Goal: Entertainment & Leisure: Consume media (video, audio)

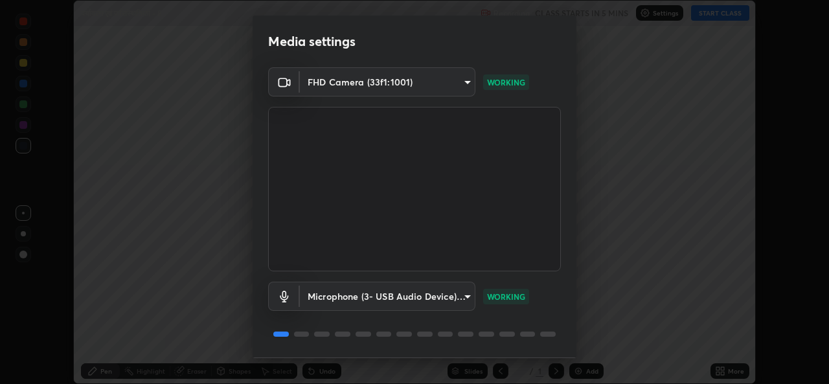
scroll to position [40, 0]
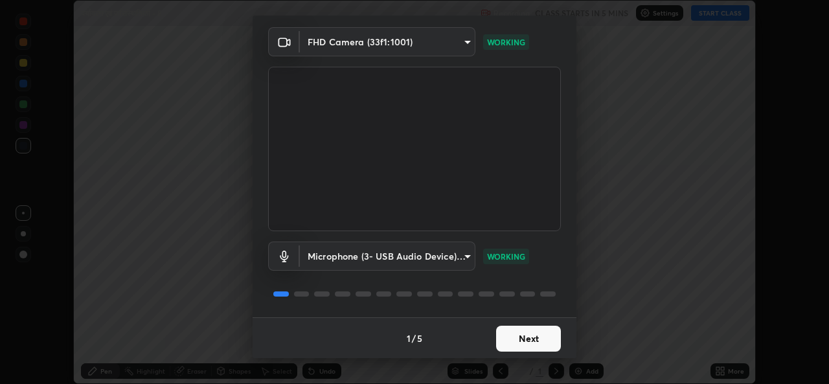
click at [509, 340] on button "Next" at bounding box center [528, 339] width 65 height 26
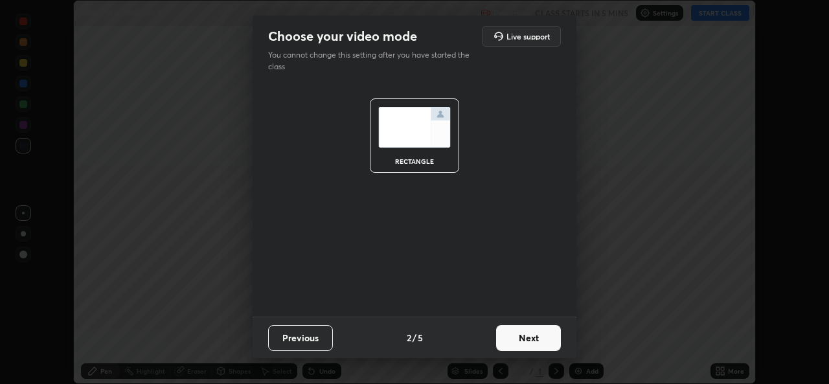
scroll to position [0, 0]
click at [509, 339] on button "Next" at bounding box center [528, 338] width 65 height 26
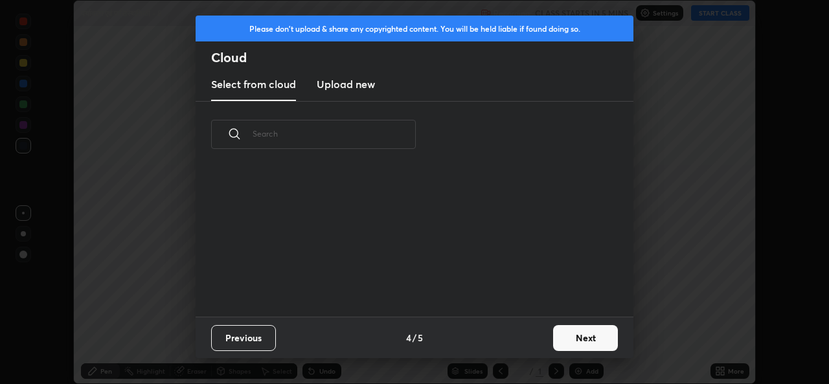
click at [512, 341] on div "Previous 4 / 5 Next" at bounding box center [415, 337] width 438 height 41
click at [510, 341] on div "Previous 4 / 5 Next" at bounding box center [415, 337] width 438 height 41
click at [573, 343] on button "Next" at bounding box center [585, 338] width 65 height 26
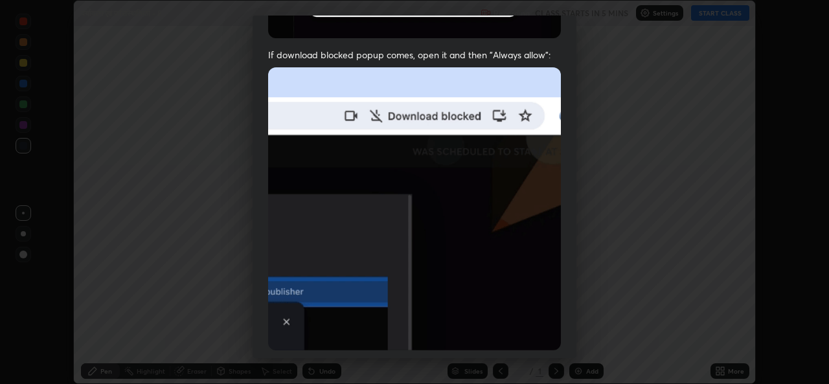
scroll to position [304, 0]
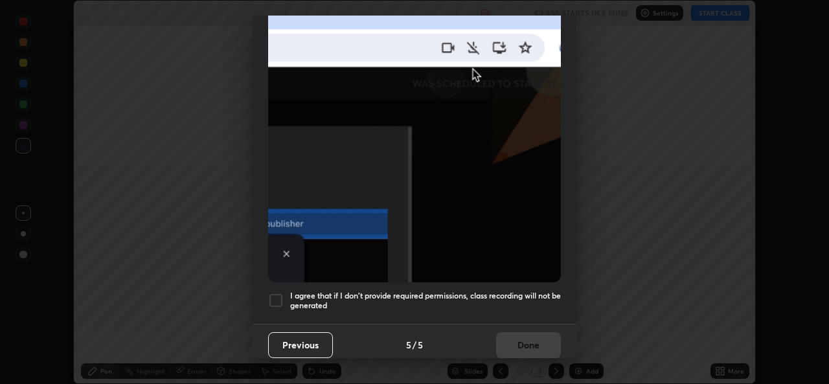
click at [357, 298] on h5 "I agree that if I don't provide required permissions, class recording will not …" at bounding box center [425, 301] width 271 height 20
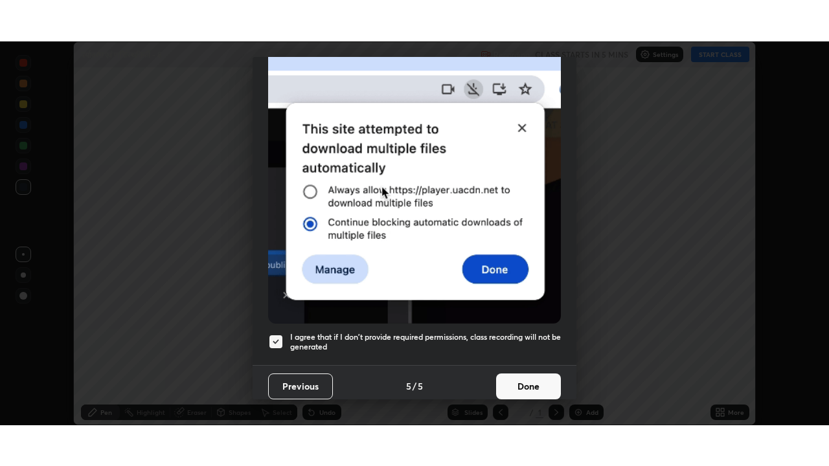
scroll to position [304, 0]
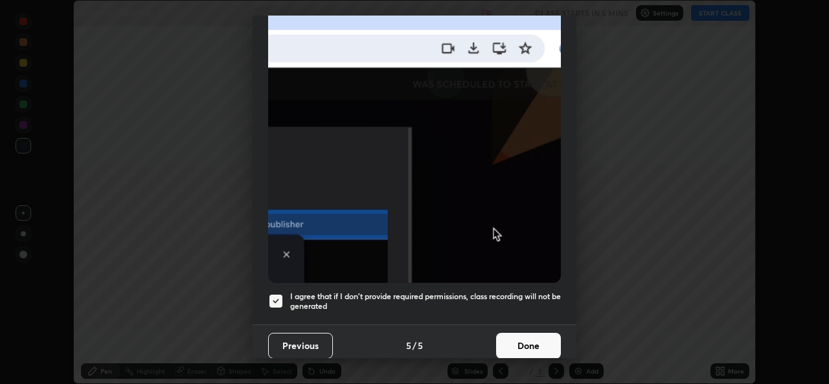
click at [530, 343] on button "Done" at bounding box center [528, 346] width 65 height 26
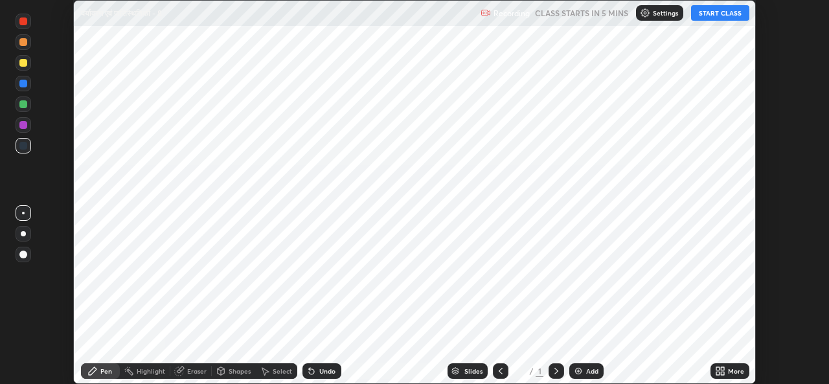
click at [590, 370] on div "Add" at bounding box center [592, 371] width 12 height 6
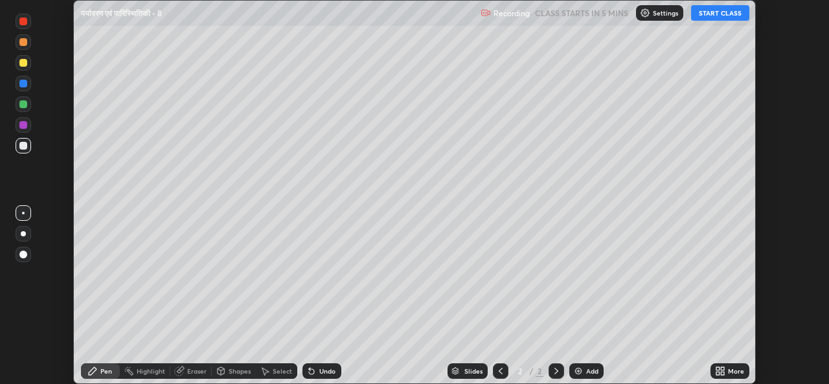
click at [724, 375] on icon at bounding box center [722, 373] width 3 height 3
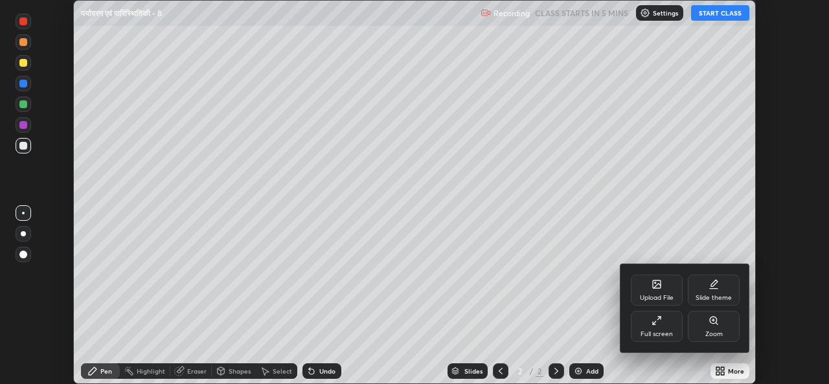
click at [655, 331] on div "Full screen" at bounding box center [657, 334] width 32 height 6
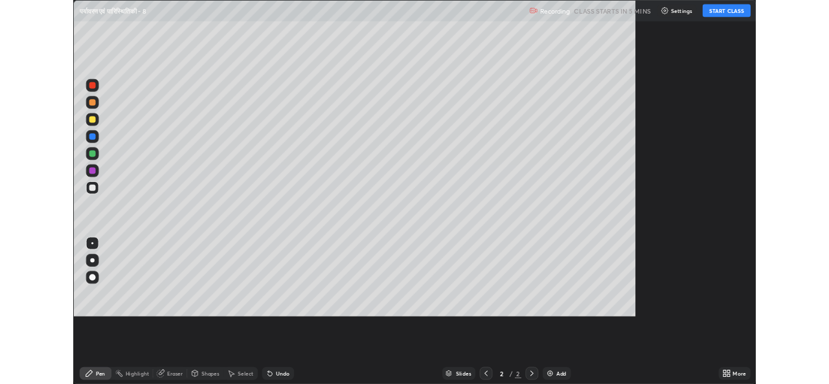
scroll to position [466, 829]
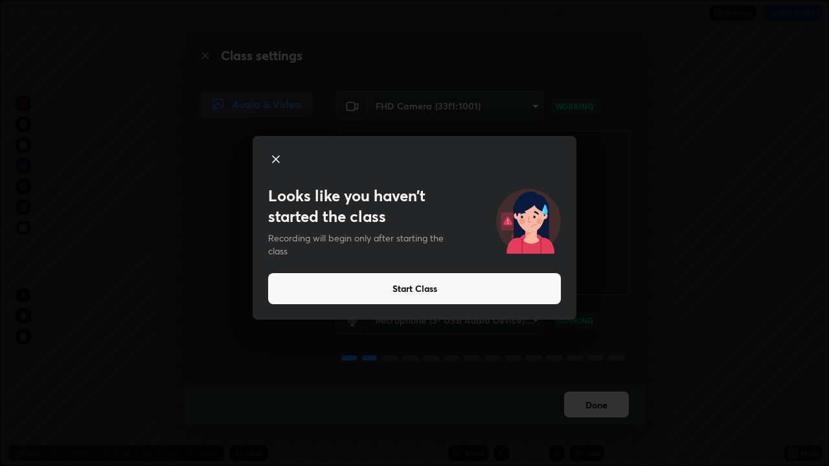
click at [418, 294] on button "Start Class" at bounding box center [414, 288] width 293 height 31
click at [457, 289] on button "Start Class" at bounding box center [414, 288] width 293 height 31
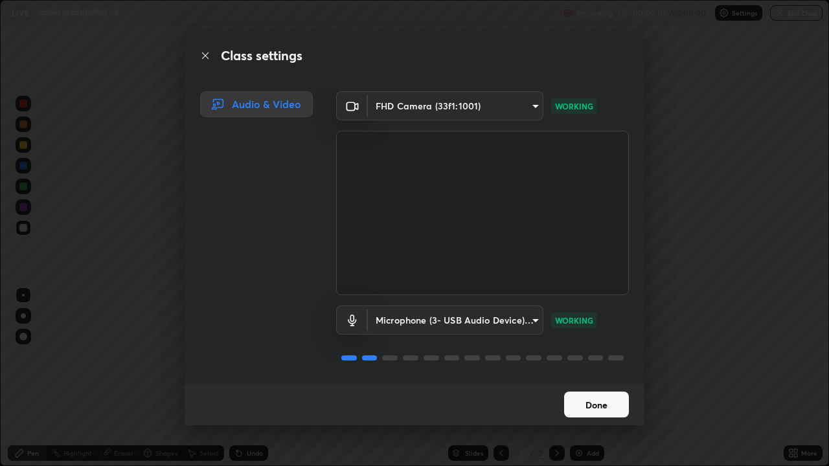
click at [598, 383] on button "Done" at bounding box center [596, 405] width 65 height 26
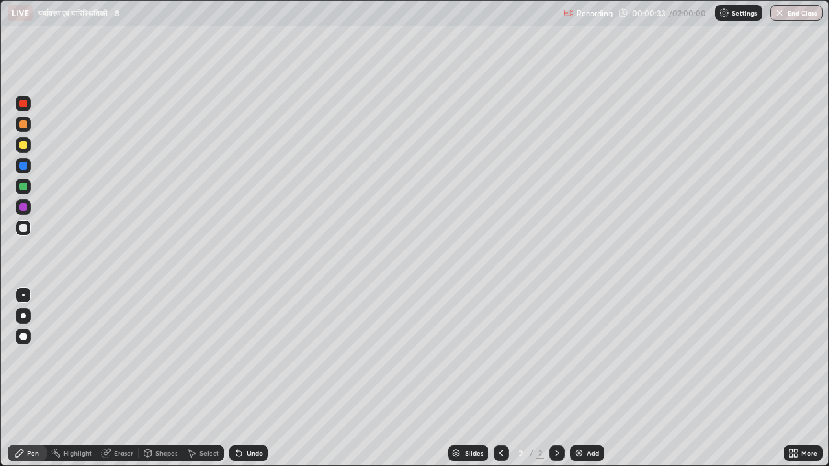
click at [25, 311] on div at bounding box center [24, 316] width 16 height 16
click at [24, 207] on div at bounding box center [23, 207] width 8 height 8
click at [251, 383] on div "Undo" at bounding box center [255, 453] width 16 height 6
click at [248, 383] on div "Undo" at bounding box center [255, 453] width 16 height 6
click at [29, 146] on div at bounding box center [24, 145] width 16 height 16
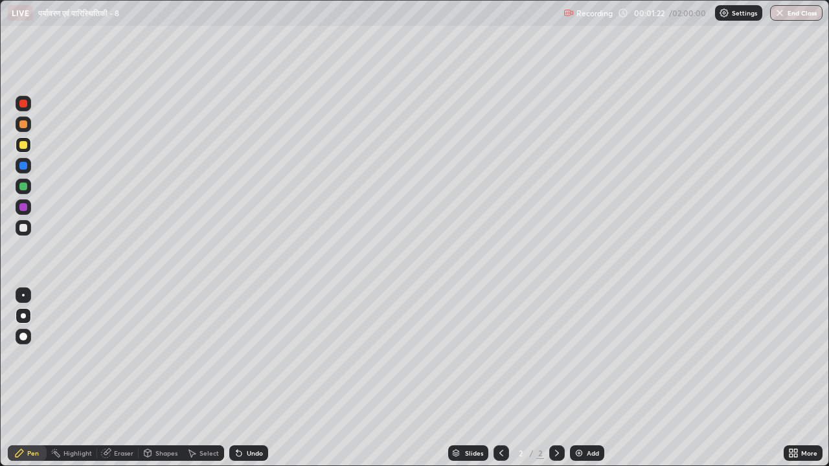
click at [25, 188] on div at bounding box center [23, 187] width 8 height 8
click at [25, 165] on div at bounding box center [23, 166] width 8 height 8
click at [23, 127] on div at bounding box center [23, 124] width 8 height 8
click at [23, 145] on div at bounding box center [23, 145] width 8 height 8
click at [25, 209] on div at bounding box center [23, 207] width 8 height 8
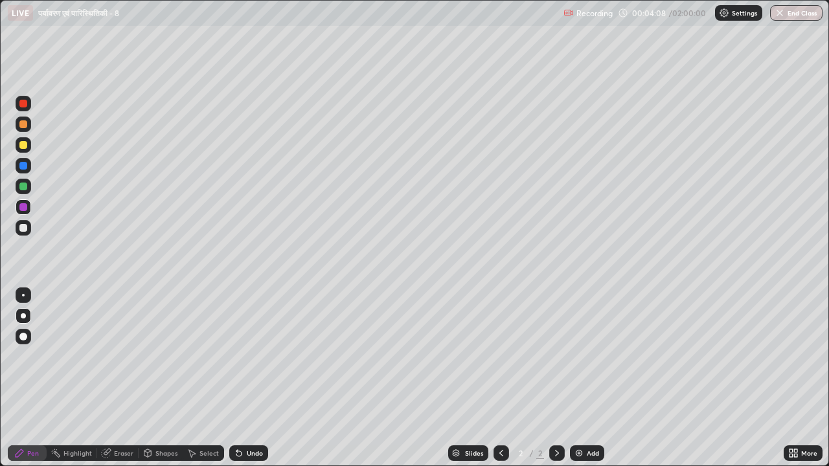
click at [25, 229] on div at bounding box center [23, 228] width 8 height 8
click at [20, 187] on div at bounding box center [23, 187] width 8 height 8
click at [25, 228] on div at bounding box center [23, 228] width 8 height 8
click at [23, 152] on div at bounding box center [24, 145] width 16 height 16
click at [23, 145] on div at bounding box center [23, 145] width 8 height 8
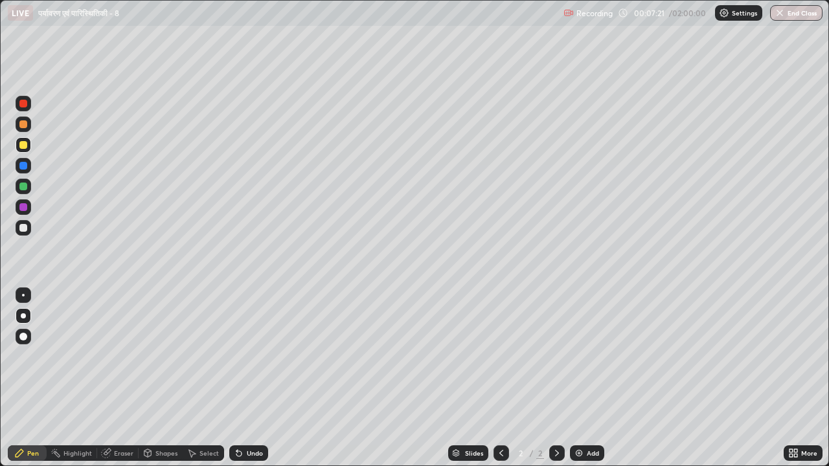
click at [25, 127] on div at bounding box center [23, 124] width 8 height 8
click at [24, 184] on div at bounding box center [23, 187] width 8 height 8
click at [21, 186] on div at bounding box center [23, 187] width 8 height 8
click at [25, 168] on div at bounding box center [23, 166] width 8 height 8
click at [579, 383] on img at bounding box center [579, 453] width 10 height 10
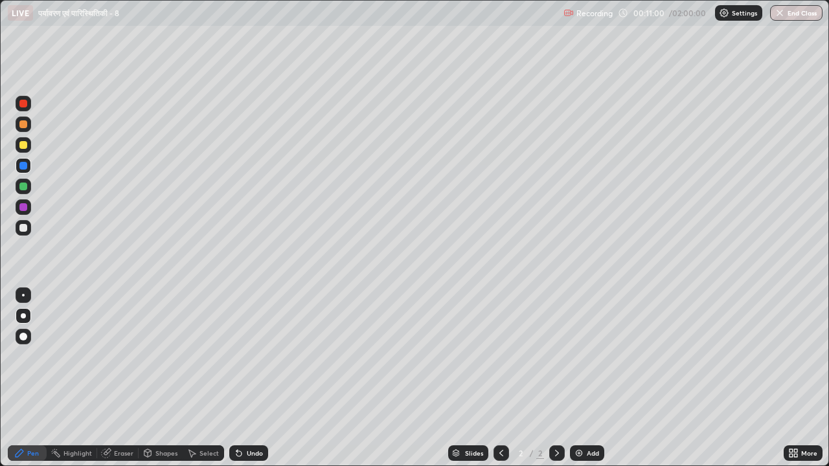
click at [582, 383] on img at bounding box center [579, 453] width 10 height 10
click at [580, 383] on img at bounding box center [579, 453] width 10 height 10
click at [579, 383] on img at bounding box center [579, 453] width 10 height 10
click at [578, 383] on img at bounding box center [579, 453] width 10 height 10
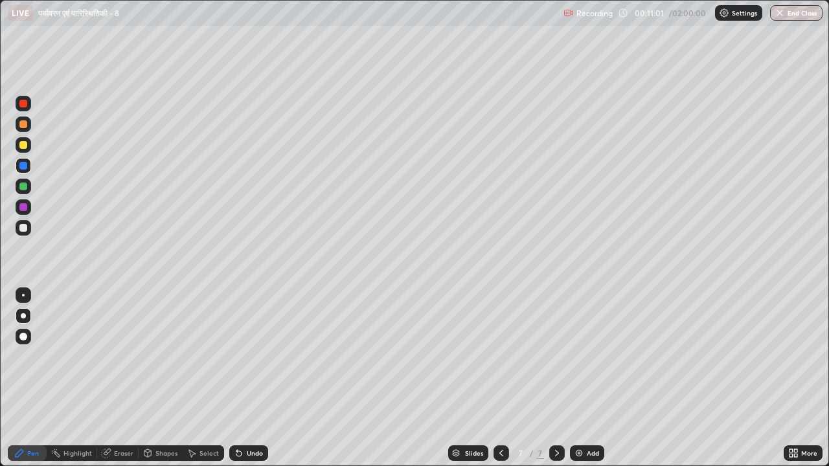
click at [578, 383] on img at bounding box center [579, 453] width 10 height 10
click at [493, 383] on div at bounding box center [501, 453] width 16 height 26
click at [493, 383] on div at bounding box center [501, 454] width 16 height 16
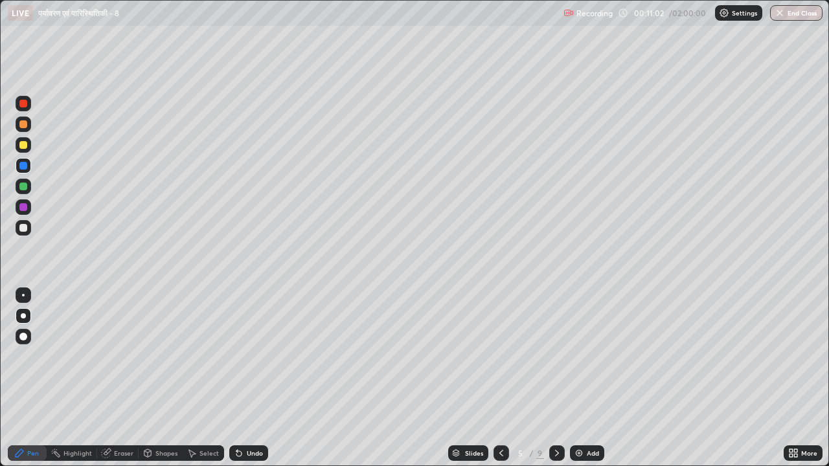
click at [493, 383] on div at bounding box center [501, 454] width 16 height 16
click at [556, 383] on icon at bounding box center [557, 453] width 10 height 10
click at [22, 148] on div at bounding box center [23, 145] width 8 height 8
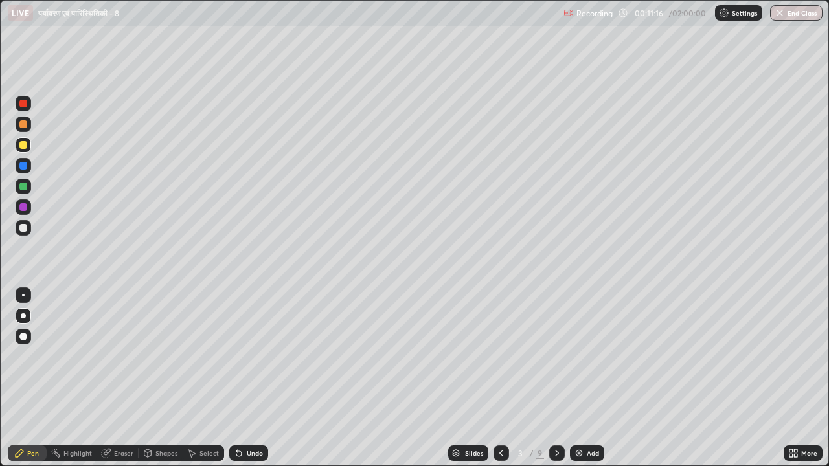
click at [244, 383] on div "Undo" at bounding box center [248, 454] width 39 height 16
click at [243, 383] on div "Undo" at bounding box center [248, 454] width 39 height 16
click at [241, 383] on icon at bounding box center [239, 453] width 10 height 10
click at [237, 383] on icon at bounding box center [238, 453] width 5 height 5
click at [236, 383] on icon at bounding box center [236, 450] width 1 height 1
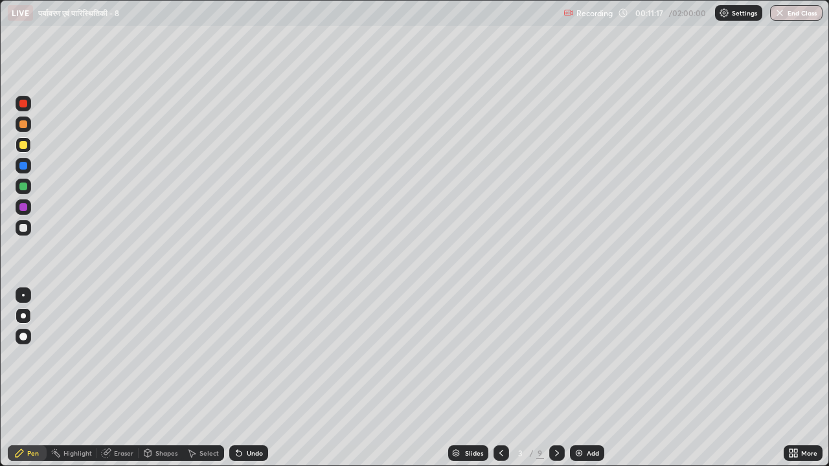
click at [236, 383] on icon at bounding box center [236, 450] width 1 height 1
click at [234, 383] on icon at bounding box center [239, 453] width 10 height 10
click at [25, 190] on div at bounding box center [23, 187] width 8 height 8
click at [24, 229] on div at bounding box center [23, 228] width 8 height 8
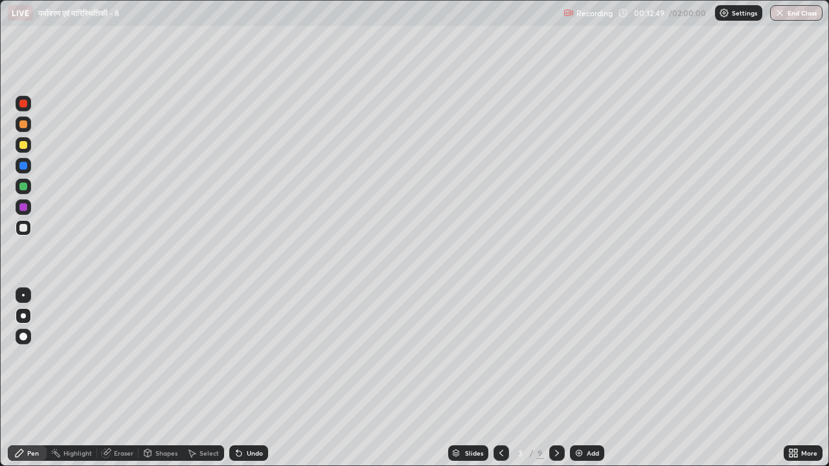
click at [24, 166] on div at bounding box center [23, 166] width 8 height 8
click at [23, 187] on div at bounding box center [23, 187] width 8 height 8
click at [241, 383] on icon at bounding box center [239, 453] width 10 height 10
click at [244, 383] on div "Undo" at bounding box center [248, 454] width 39 height 16
click at [247, 383] on div "Undo" at bounding box center [255, 453] width 16 height 6
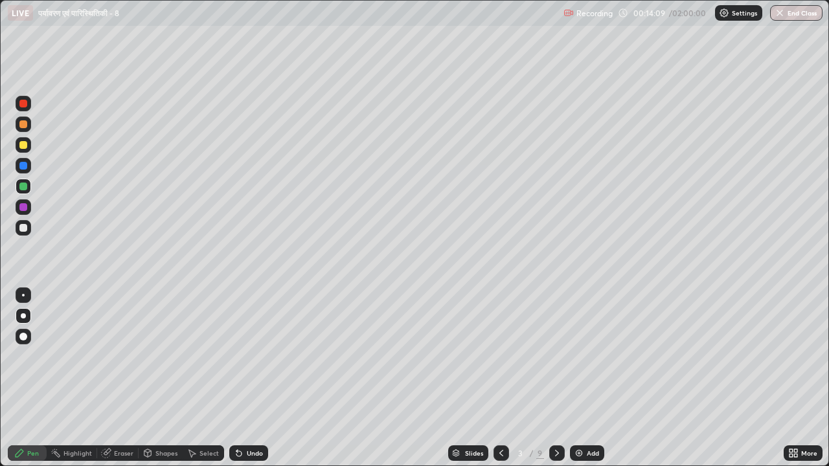
click at [250, 383] on div "Undo" at bounding box center [248, 454] width 39 height 16
click at [23, 147] on div at bounding box center [23, 145] width 8 height 8
click at [25, 184] on div at bounding box center [23, 187] width 8 height 8
click at [22, 209] on div at bounding box center [23, 207] width 8 height 8
click at [24, 231] on div at bounding box center [23, 228] width 8 height 8
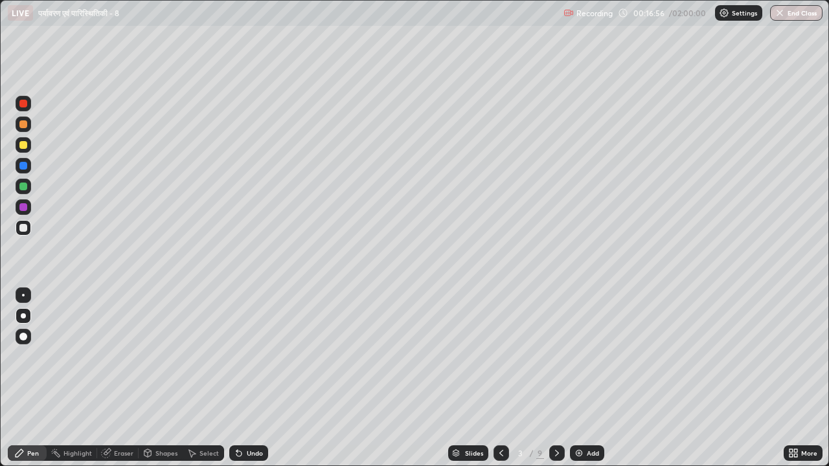
click at [23, 187] on div at bounding box center [23, 187] width 8 height 8
click at [27, 148] on div at bounding box center [24, 145] width 16 height 16
click at [25, 189] on div at bounding box center [23, 187] width 8 height 8
click at [28, 206] on div at bounding box center [24, 207] width 16 height 16
click at [24, 124] on div at bounding box center [23, 124] width 8 height 8
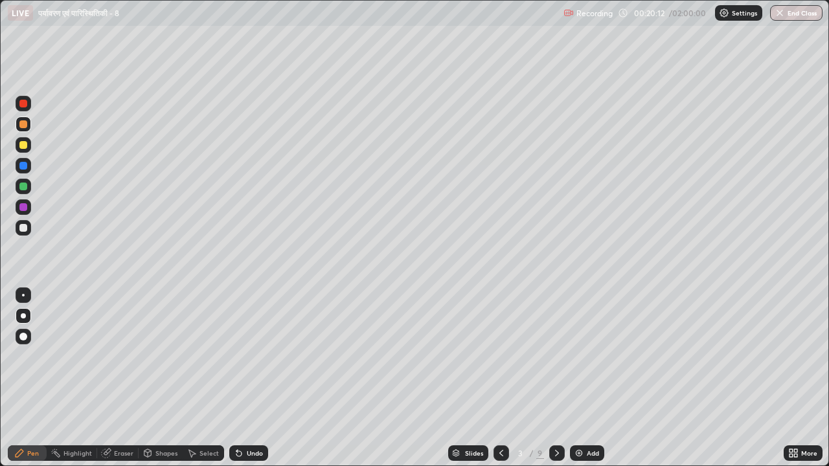
click at [23, 150] on div at bounding box center [24, 145] width 16 height 16
click at [23, 166] on div at bounding box center [23, 166] width 8 height 8
click at [556, 383] on icon at bounding box center [557, 453] width 10 height 10
click at [21, 189] on div at bounding box center [23, 187] width 8 height 8
click at [23, 146] on div at bounding box center [23, 145] width 8 height 8
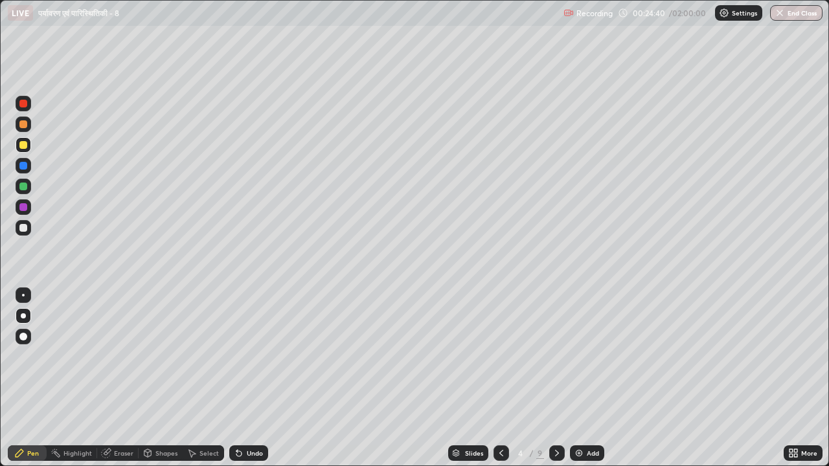
click at [23, 209] on div at bounding box center [23, 207] width 8 height 8
click at [500, 383] on icon at bounding box center [501, 453] width 10 height 10
click at [556, 383] on icon at bounding box center [557, 453] width 10 height 10
click at [23, 148] on div at bounding box center [23, 145] width 8 height 8
click at [501, 383] on icon at bounding box center [501, 453] width 10 height 10
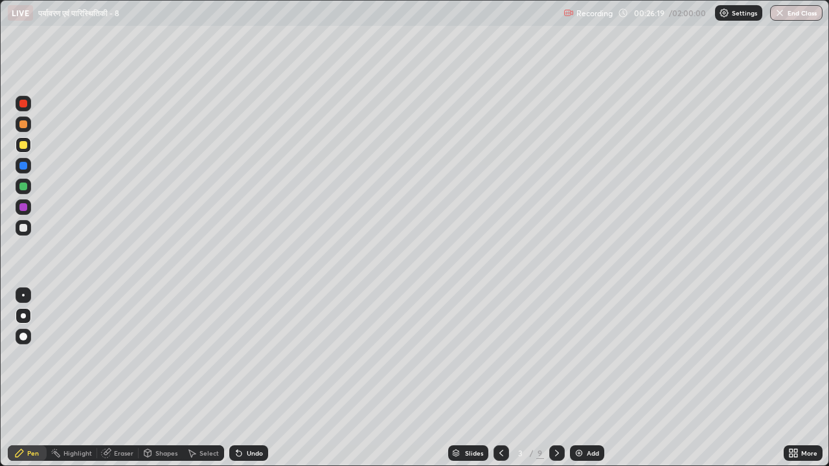
click at [556, 383] on icon at bounding box center [557, 453] width 10 height 10
click at [23, 229] on div at bounding box center [23, 228] width 8 height 8
click at [549, 383] on div at bounding box center [557, 454] width 16 height 16
click at [25, 192] on div at bounding box center [24, 187] width 16 height 16
click at [19, 207] on div at bounding box center [23, 207] width 8 height 8
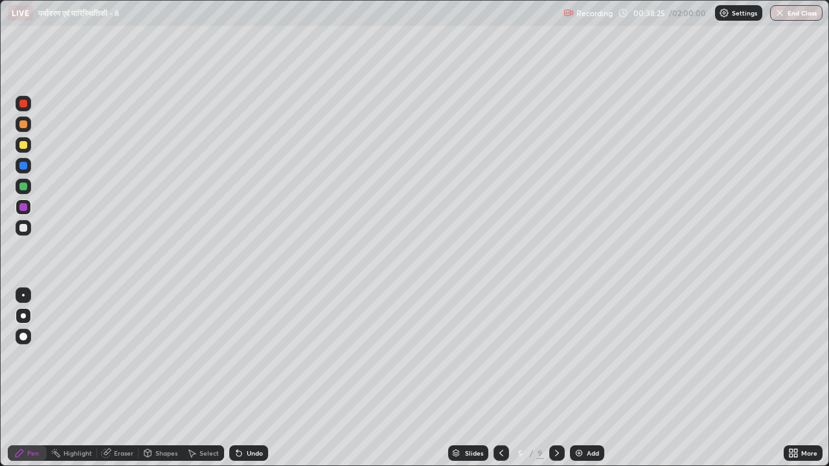
click at [256, 383] on div "Undo" at bounding box center [248, 454] width 39 height 16
click at [262, 383] on div "Undo" at bounding box center [248, 454] width 39 height 16
click at [266, 383] on div "Undo" at bounding box center [248, 454] width 39 height 16
click at [264, 383] on div "Undo" at bounding box center [248, 454] width 39 height 16
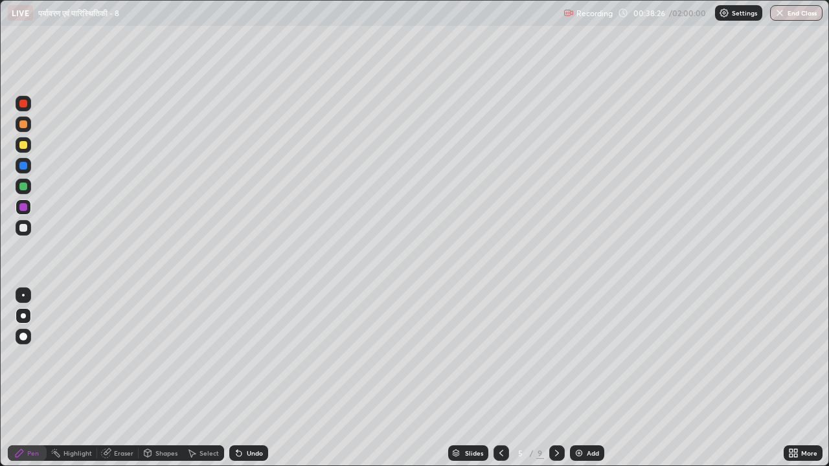
click at [265, 383] on div "Undo" at bounding box center [248, 454] width 39 height 16
click at [555, 383] on icon at bounding box center [557, 453] width 10 height 10
click at [23, 229] on div at bounding box center [23, 228] width 8 height 8
click at [23, 185] on div at bounding box center [23, 187] width 8 height 8
click at [22, 102] on div at bounding box center [23, 104] width 8 height 8
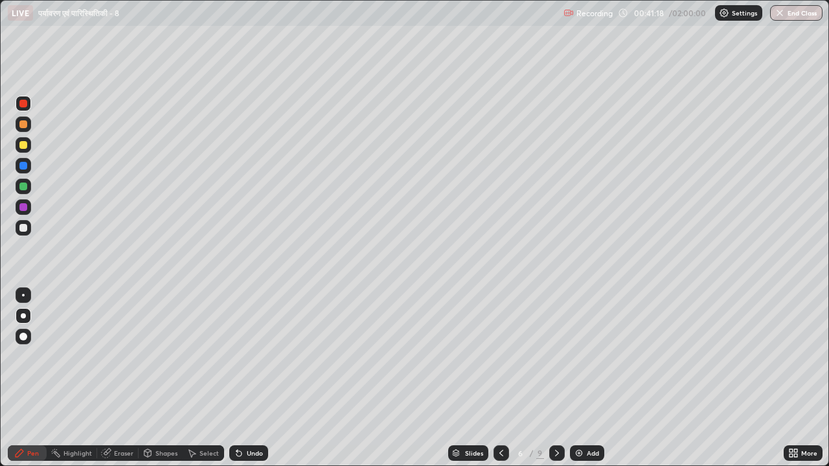
click at [25, 190] on div at bounding box center [23, 187] width 8 height 8
click at [23, 228] on div at bounding box center [23, 228] width 8 height 8
click at [21, 189] on div at bounding box center [23, 187] width 8 height 8
click at [258, 383] on div "Undo" at bounding box center [248, 454] width 39 height 16
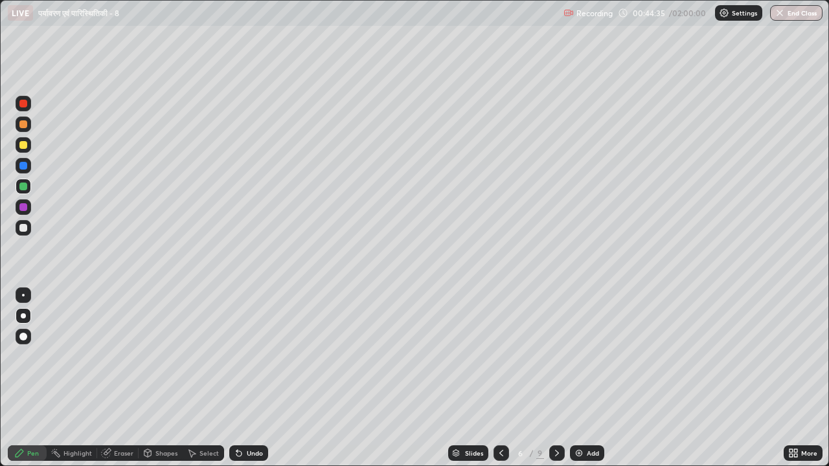
click at [23, 209] on div at bounding box center [23, 207] width 8 height 8
click at [20, 188] on div at bounding box center [23, 187] width 8 height 8
click at [25, 227] on div at bounding box center [23, 228] width 8 height 8
click at [23, 150] on div at bounding box center [24, 145] width 16 height 16
click at [22, 207] on div at bounding box center [23, 207] width 8 height 8
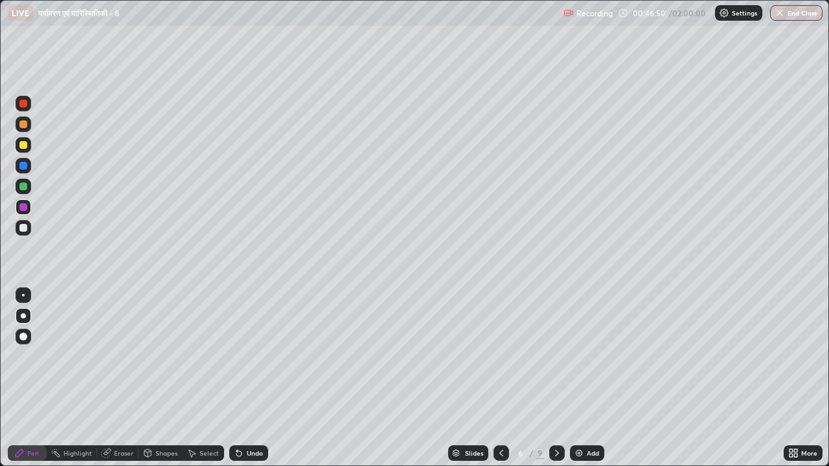
click at [21, 231] on div at bounding box center [23, 228] width 8 height 8
click at [23, 210] on div at bounding box center [23, 207] width 8 height 8
click at [22, 150] on div at bounding box center [24, 145] width 16 height 16
click at [555, 383] on icon at bounding box center [557, 453] width 10 height 10
click at [26, 185] on div at bounding box center [23, 187] width 8 height 8
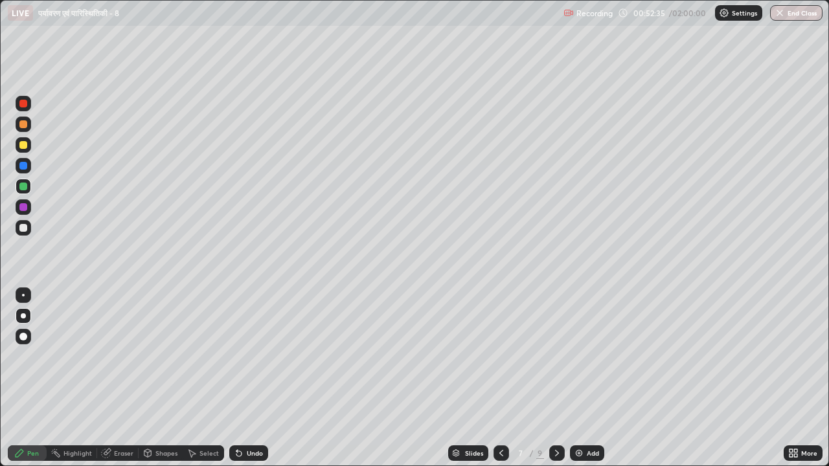
click at [23, 148] on div at bounding box center [23, 145] width 8 height 8
click at [25, 192] on div at bounding box center [24, 187] width 16 height 16
click at [22, 148] on div at bounding box center [23, 145] width 8 height 8
click at [22, 188] on div at bounding box center [23, 187] width 8 height 8
click at [25, 144] on div at bounding box center [23, 145] width 8 height 8
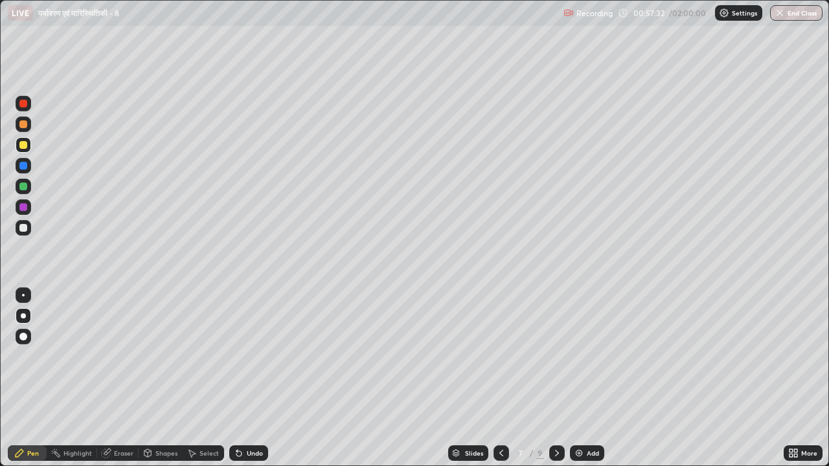
click at [21, 187] on div at bounding box center [23, 187] width 8 height 8
click at [19, 167] on div at bounding box center [23, 166] width 8 height 8
click at [25, 146] on div at bounding box center [23, 145] width 8 height 8
click at [497, 383] on icon at bounding box center [501, 453] width 10 height 10
click at [556, 383] on icon at bounding box center [557, 453] width 10 height 10
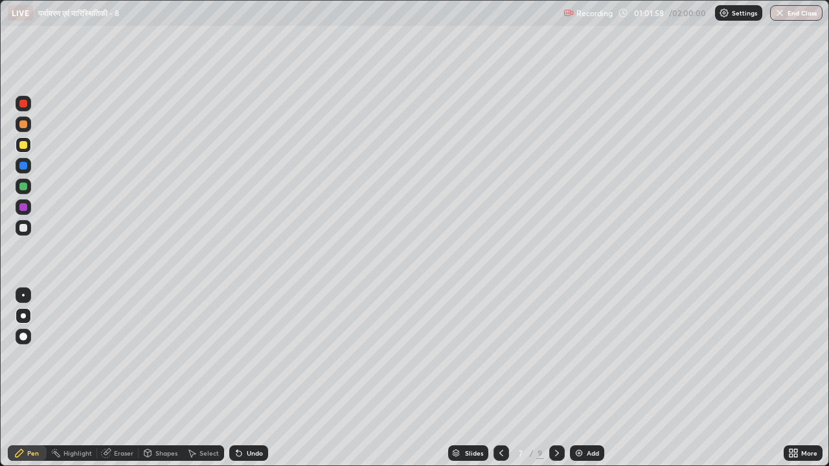
click at [556, 383] on icon at bounding box center [557, 453] width 10 height 10
click at [23, 188] on div at bounding box center [23, 187] width 8 height 8
click at [119, 383] on div "Eraser" at bounding box center [123, 453] width 19 height 6
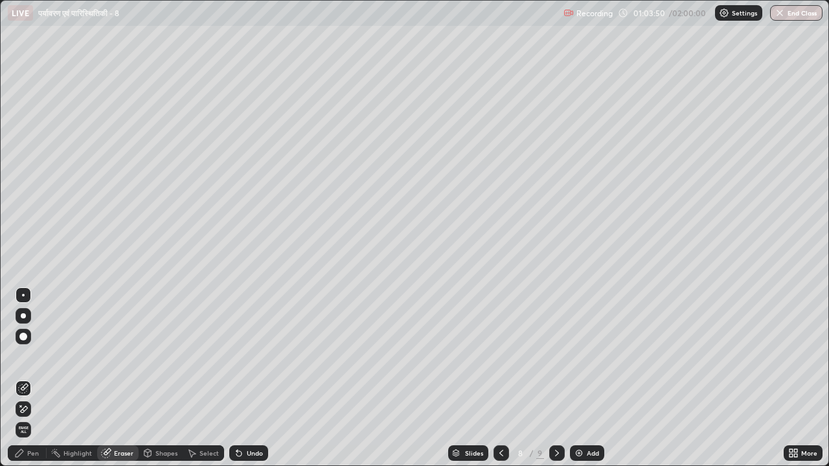
click at [28, 383] on div "Pen" at bounding box center [33, 453] width 12 height 6
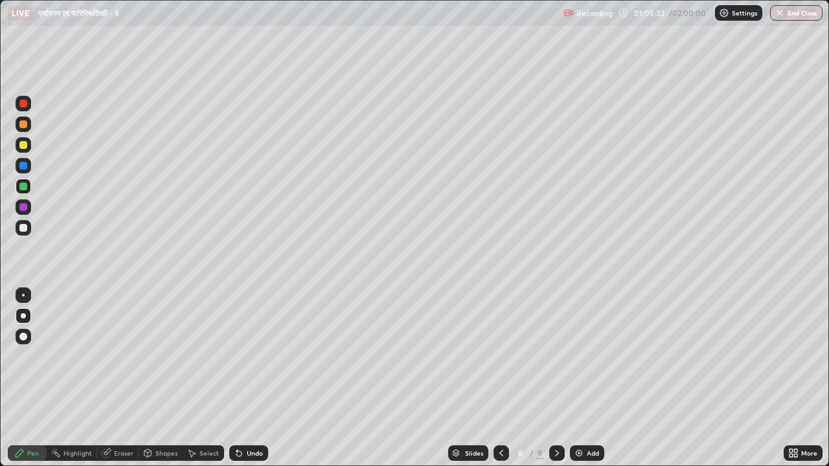
click at [25, 229] on div at bounding box center [23, 228] width 8 height 8
click at [21, 229] on div at bounding box center [23, 228] width 8 height 8
click at [551, 383] on div at bounding box center [557, 454] width 16 height 16
click at [499, 383] on icon at bounding box center [501, 453] width 10 height 10
click at [500, 383] on icon at bounding box center [501, 453] width 10 height 10
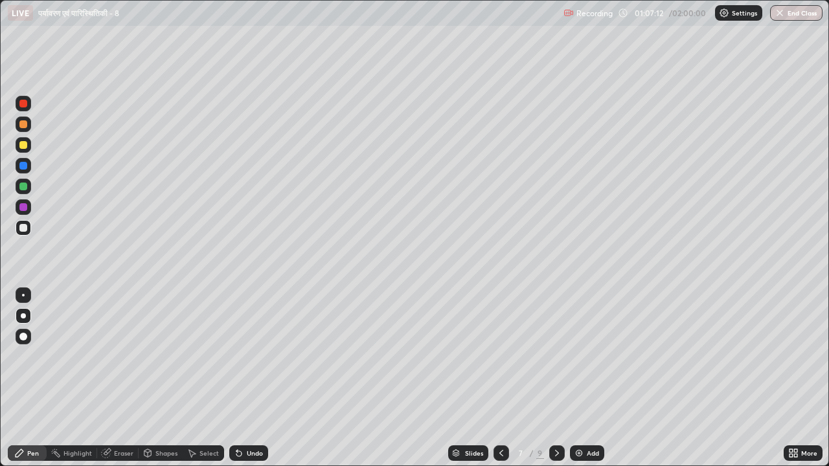
click at [500, 383] on icon at bounding box center [501, 453] width 10 height 10
click at [494, 383] on div at bounding box center [501, 454] width 16 height 16
click at [496, 383] on div at bounding box center [501, 454] width 16 height 16
click at [556, 383] on icon at bounding box center [557, 453] width 10 height 10
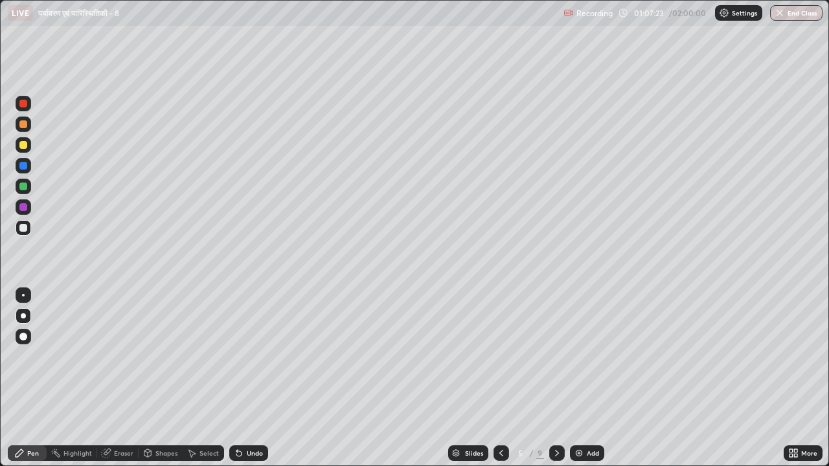
click at [554, 383] on icon at bounding box center [557, 453] width 10 height 10
click at [556, 383] on icon at bounding box center [557, 453] width 10 height 10
click at [501, 383] on icon at bounding box center [501, 453] width 10 height 10
click at [552, 383] on div at bounding box center [557, 454] width 16 height 16
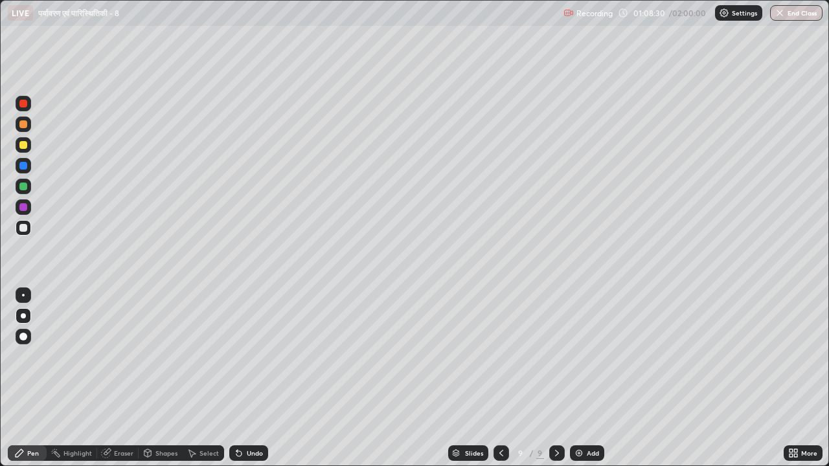
click at [28, 144] on div at bounding box center [24, 145] width 16 height 16
click at [24, 187] on div at bounding box center [23, 187] width 8 height 8
click at [21, 227] on div at bounding box center [23, 228] width 8 height 8
click at [23, 151] on div at bounding box center [24, 145] width 16 height 16
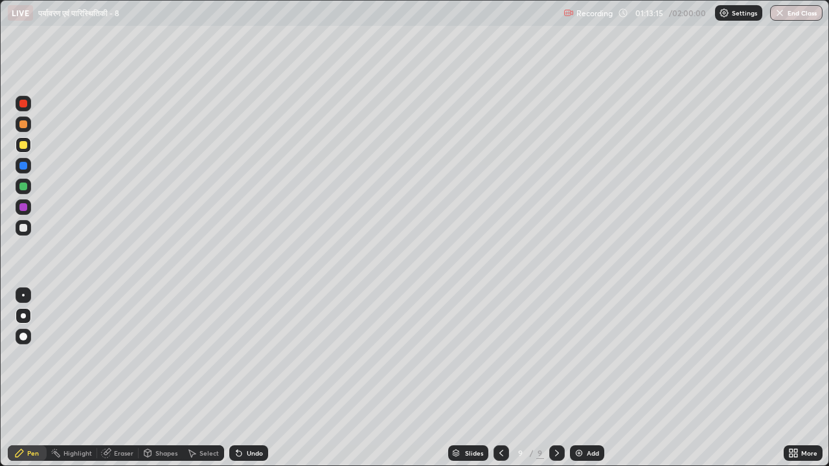
click at [21, 206] on div at bounding box center [23, 207] width 8 height 8
click at [499, 383] on icon at bounding box center [501, 453] width 10 height 10
click at [497, 383] on icon at bounding box center [501, 453] width 10 height 10
click at [500, 383] on icon at bounding box center [501, 453] width 10 height 10
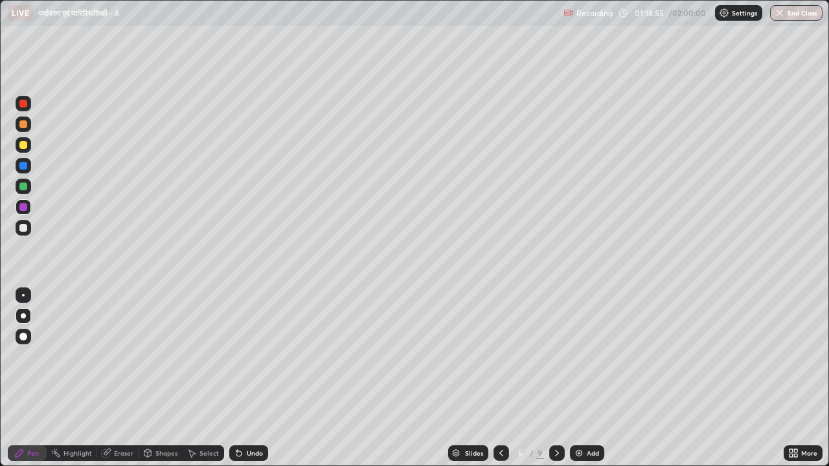
click at [500, 383] on div at bounding box center [501, 454] width 16 height 16
click at [497, 383] on icon at bounding box center [501, 453] width 10 height 10
click at [498, 383] on icon at bounding box center [501, 453] width 10 height 10
click at [20, 188] on div at bounding box center [23, 187] width 8 height 8
click at [790, 383] on icon at bounding box center [793, 453] width 10 height 10
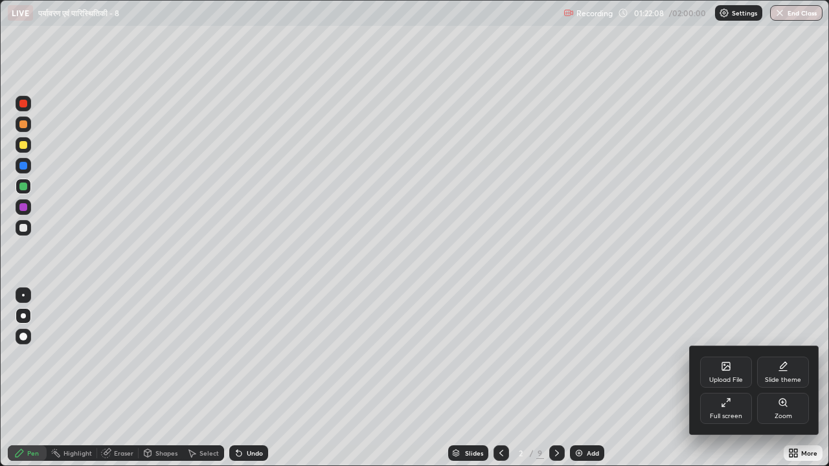
click at [727, 383] on div "Full screen" at bounding box center [726, 416] width 32 height 6
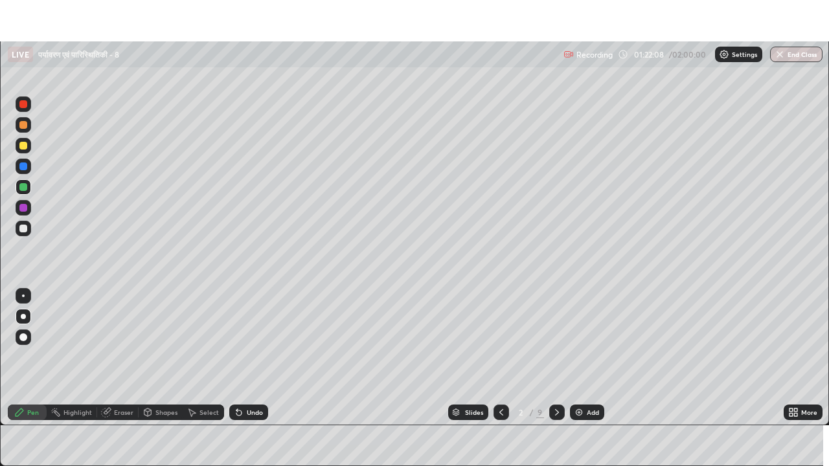
scroll to position [64378, 63934]
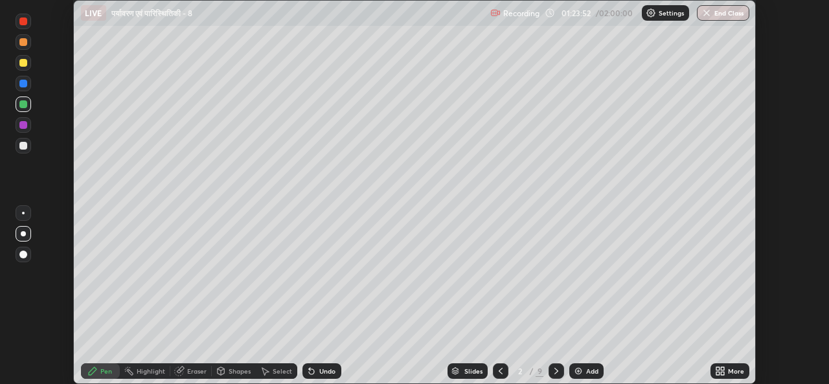
click at [718, 368] on icon at bounding box center [717, 368] width 3 height 3
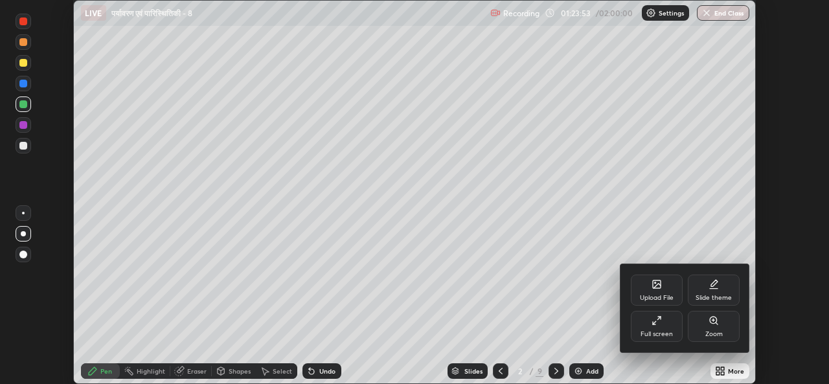
click at [668, 328] on div "Full screen" at bounding box center [657, 326] width 52 height 31
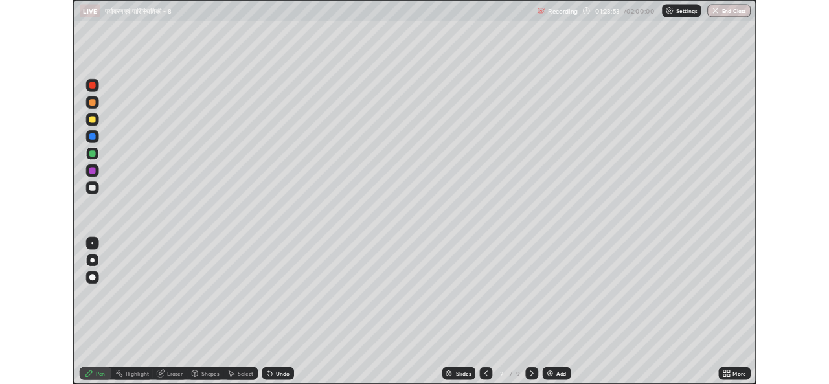
scroll to position [466, 829]
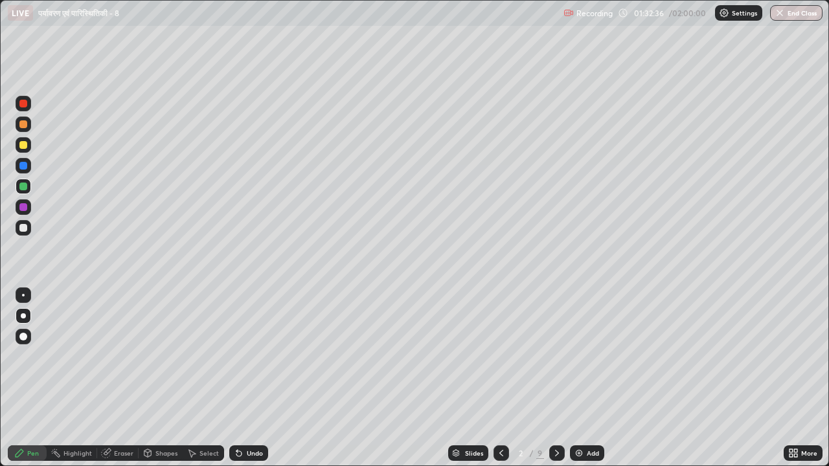
click at [556, 383] on icon at bounding box center [557, 453] width 10 height 10
click at [556, 383] on icon at bounding box center [557, 453] width 4 height 6
click at [556, 383] on icon at bounding box center [557, 453] width 10 height 10
click at [557, 383] on icon at bounding box center [557, 453] width 10 height 10
click at [556, 383] on icon at bounding box center [557, 453] width 10 height 10
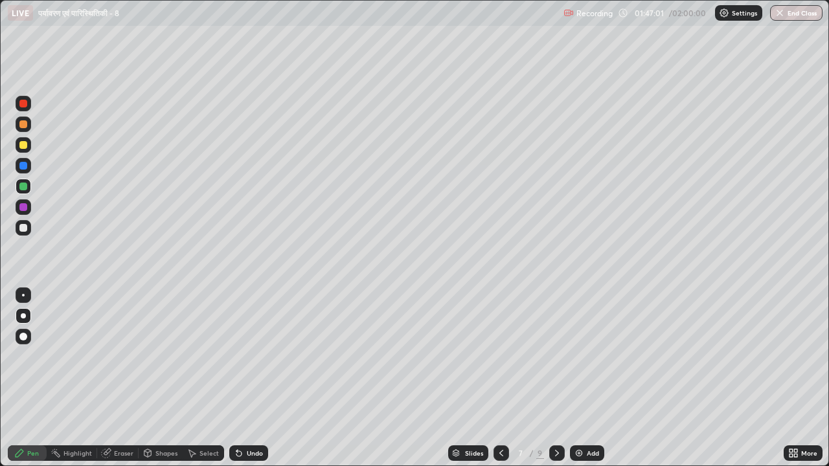
click at [556, 383] on icon at bounding box center [557, 453] width 10 height 10
click at [499, 383] on icon at bounding box center [501, 453] width 10 height 10
click at [500, 383] on icon at bounding box center [501, 453] width 10 height 10
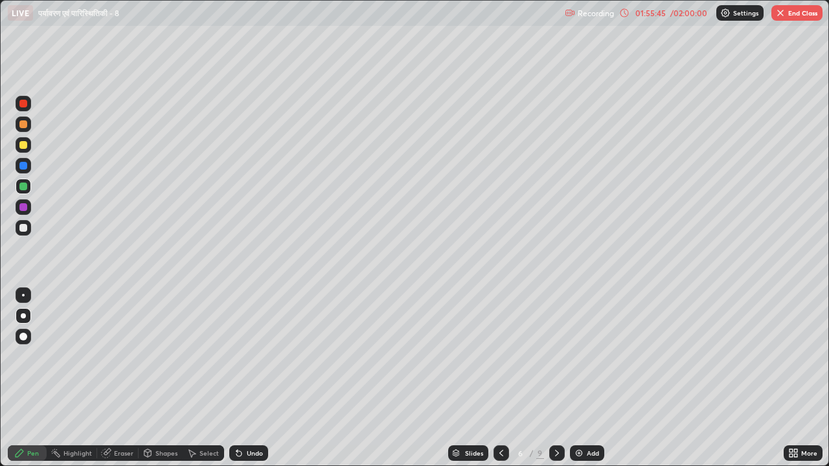
click at [503, 383] on div at bounding box center [501, 454] width 16 height 16
click at [496, 383] on icon at bounding box center [501, 453] width 10 height 10
click at [500, 383] on icon at bounding box center [501, 453] width 10 height 10
click at [497, 383] on icon at bounding box center [501, 453] width 10 height 10
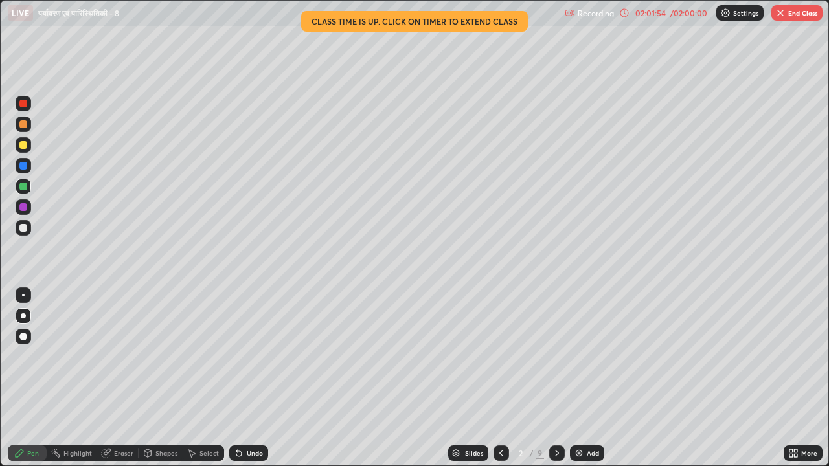
click at [783, 12] on img "button" at bounding box center [780, 13] width 10 height 10
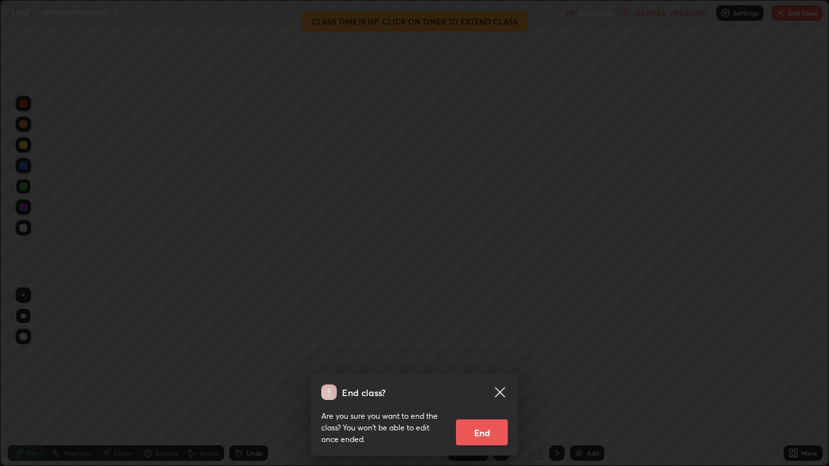
click at [476, 383] on button "End" at bounding box center [482, 433] width 52 height 26
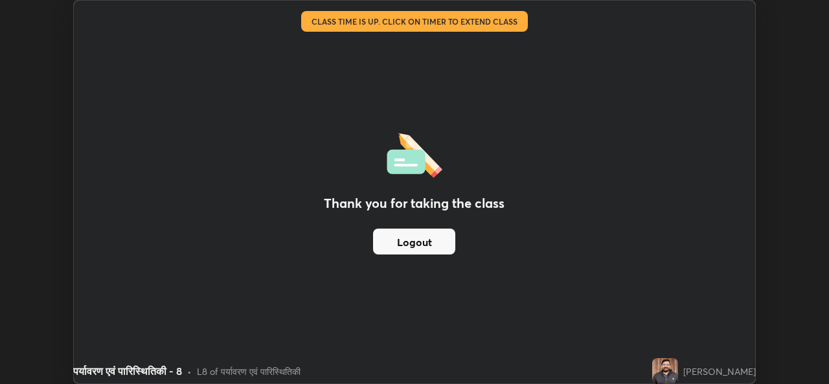
scroll to position [64378, 63934]
